Goal: Find specific page/section: Find specific page/section

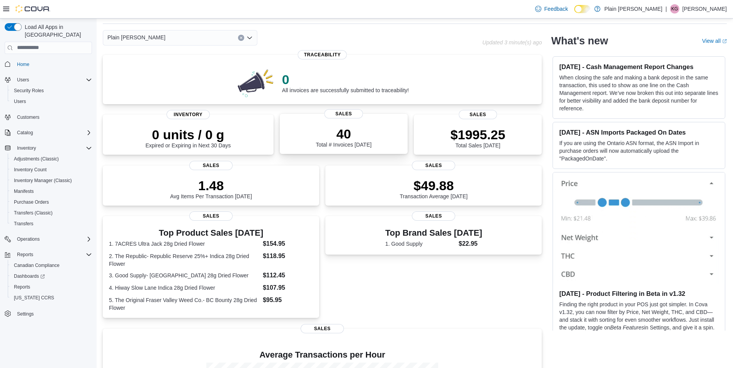
scroll to position [39, 0]
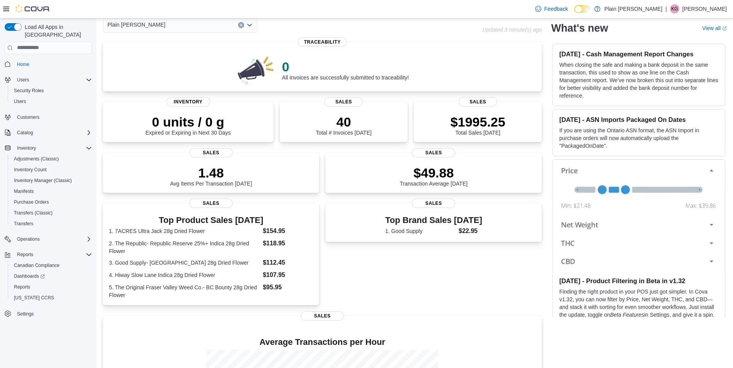
click at [154, 28] on div "Plain [PERSON_NAME]" at bounding box center [180, 24] width 154 height 15
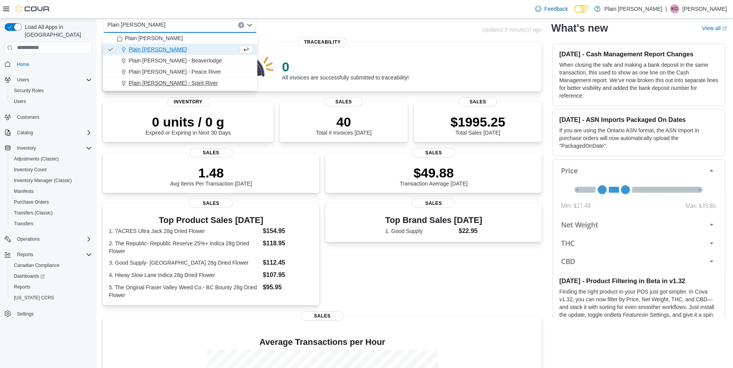
click at [174, 87] on span "Plain Jane - Spirit River" at bounding box center [173, 83] width 89 height 8
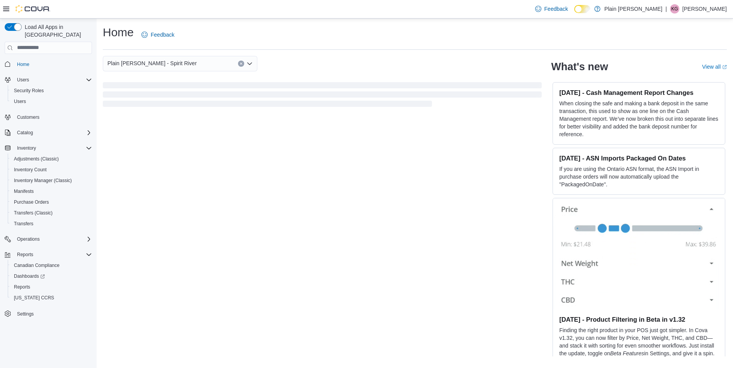
scroll to position [0, 0]
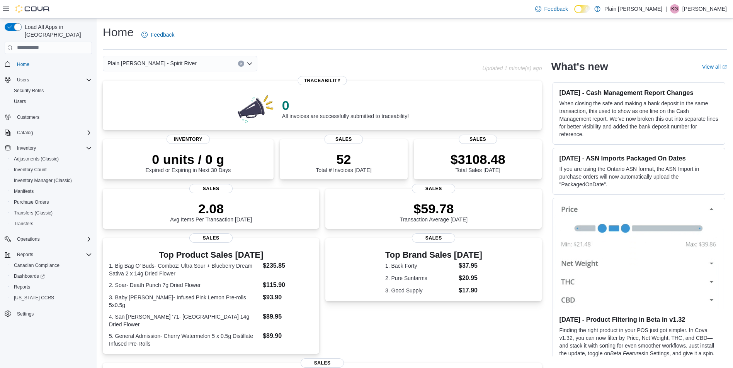
click at [171, 67] on div "Plain Jane - Spirit River Combo box. Selected. Plain Jane - Spirit River. Press…" at bounding box center [180, 63] width 154 height 15
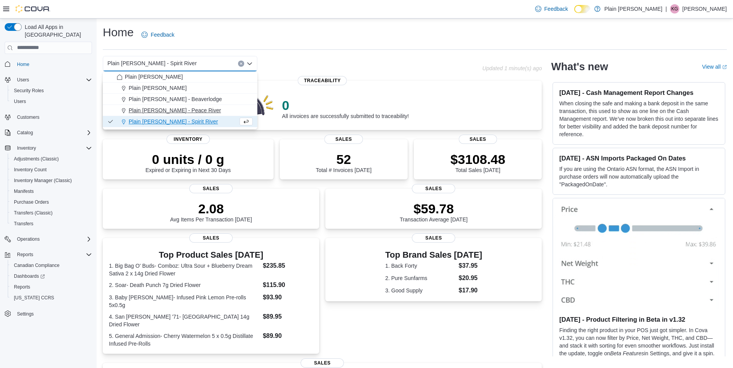
click at [171, 106] on button "Plain Jane - Peace River" at bounding box center [180, 110] width 154 height 11
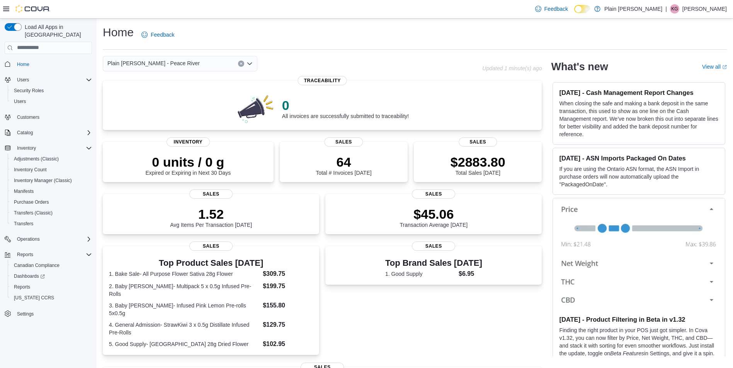
click at [179, 65] on div "Plain Jane - Peace River" at bounding box center [180, 63] width 154 height 15
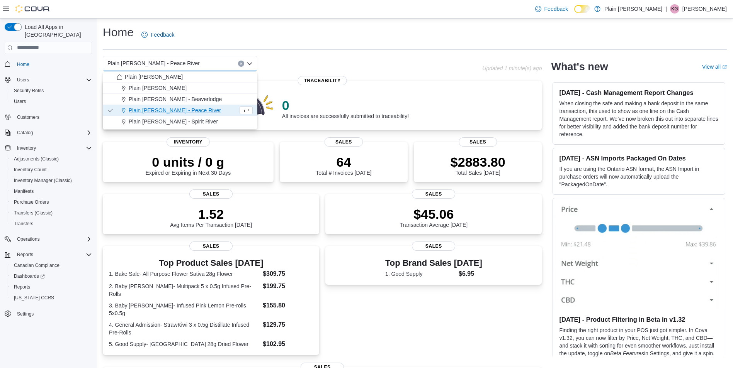
click at [173, 123] on span "Plain Jane - Spirit River" at bounding box center [173, 122] width 89 height 8
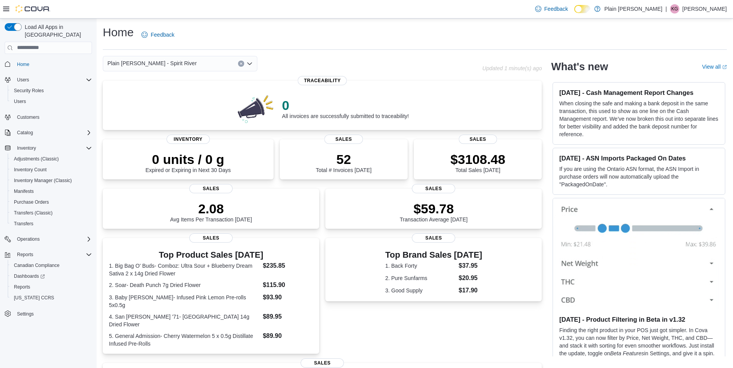
click at [179, 61] on div "Plain Jane - Spirit River" at bounding box center [180, 63] width 154 height 15
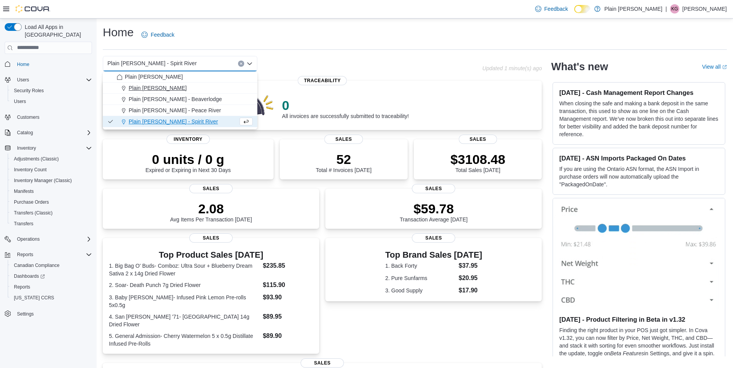
click at [168, 91] on span "Plain [PERSON_NAME]" at bounding box center [158, 88] width 58 height 8
